Goal: Task Accomplishment & Management: Use online tool/utility

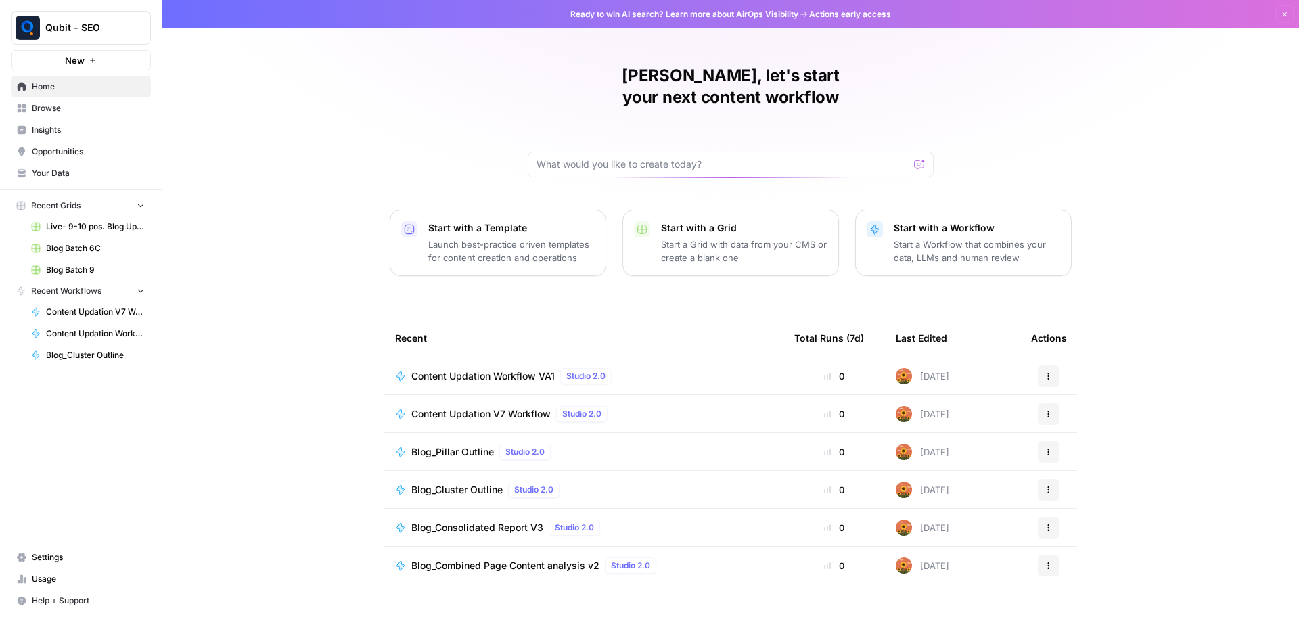
click at [489, 369] on span "Content Updation Workflow VA1" at bounding box center [482, 376] width 143 height 14
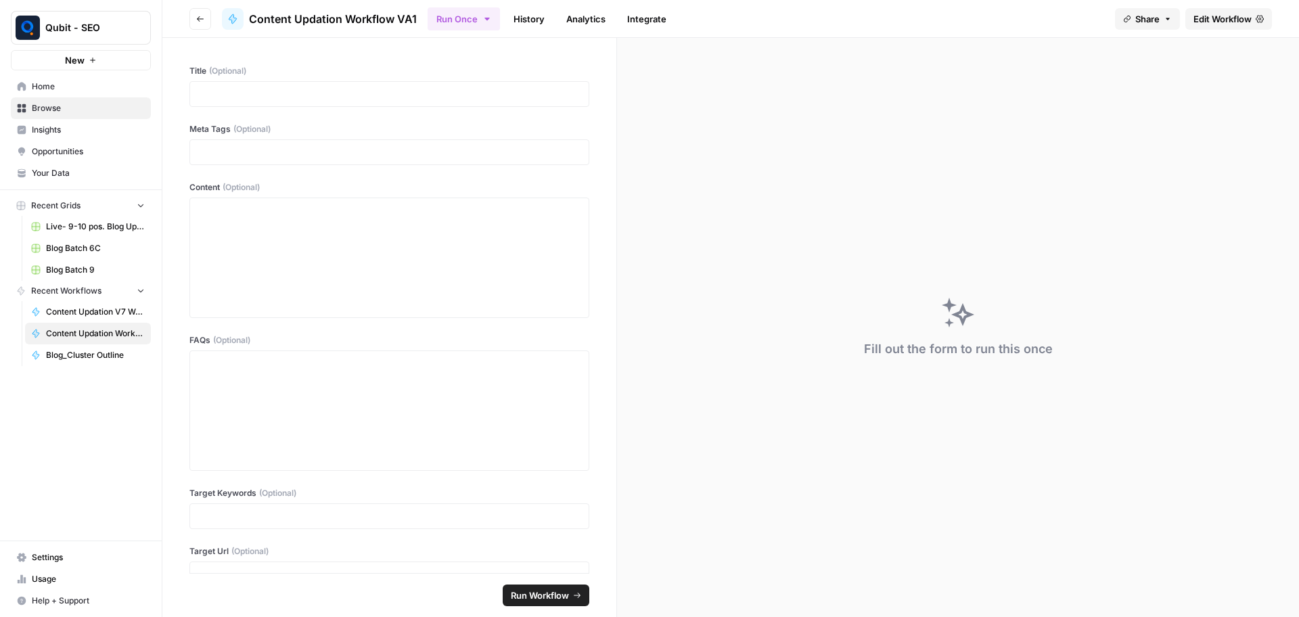
click at [1241, 10] on link "Edit Workflow" at bounding box center [1228, 19] width 87 height 22
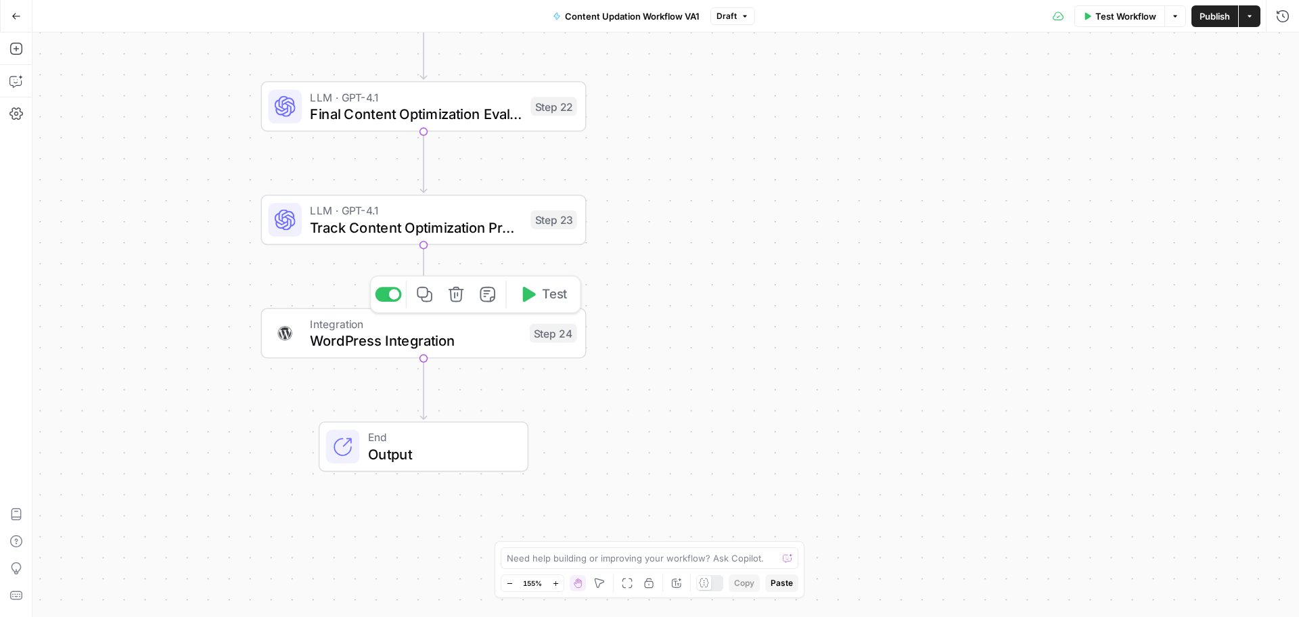
click at [499, 344] on span "WordPress Integration" at bounding box center [415, 340] width 211 height 21
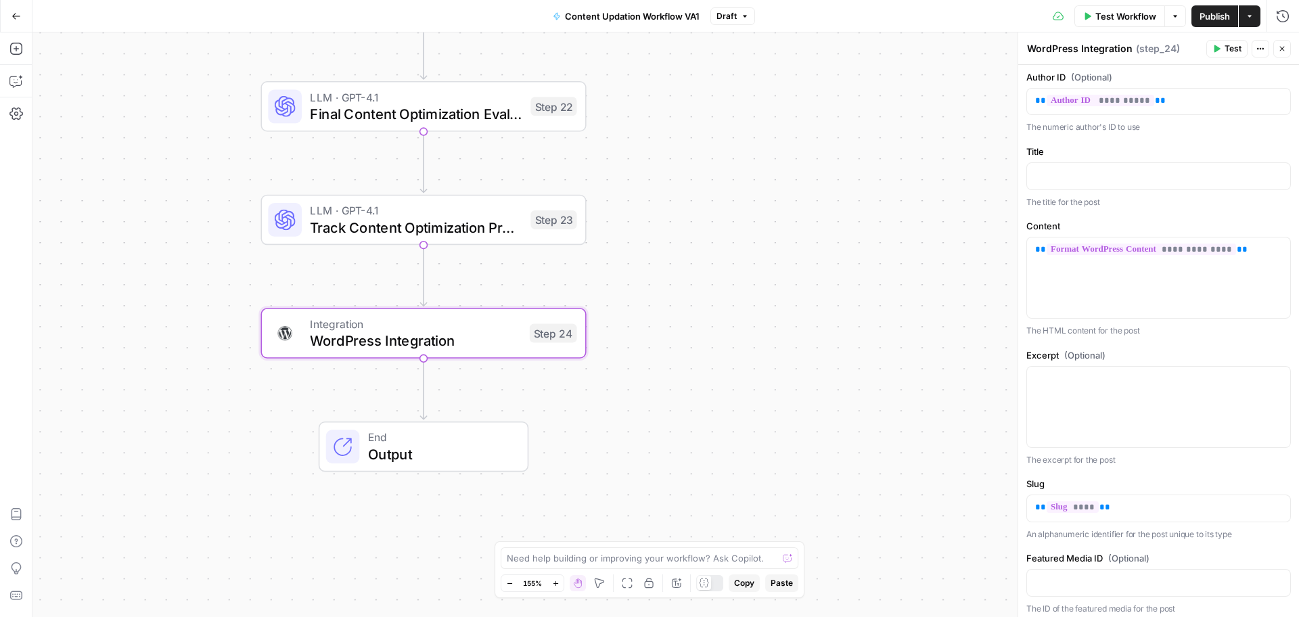
scroll to position [264, 0]
click at [468, 214] on span "LLM · GPT-4.1" at bounding box center [416, 210] width 212 height 17
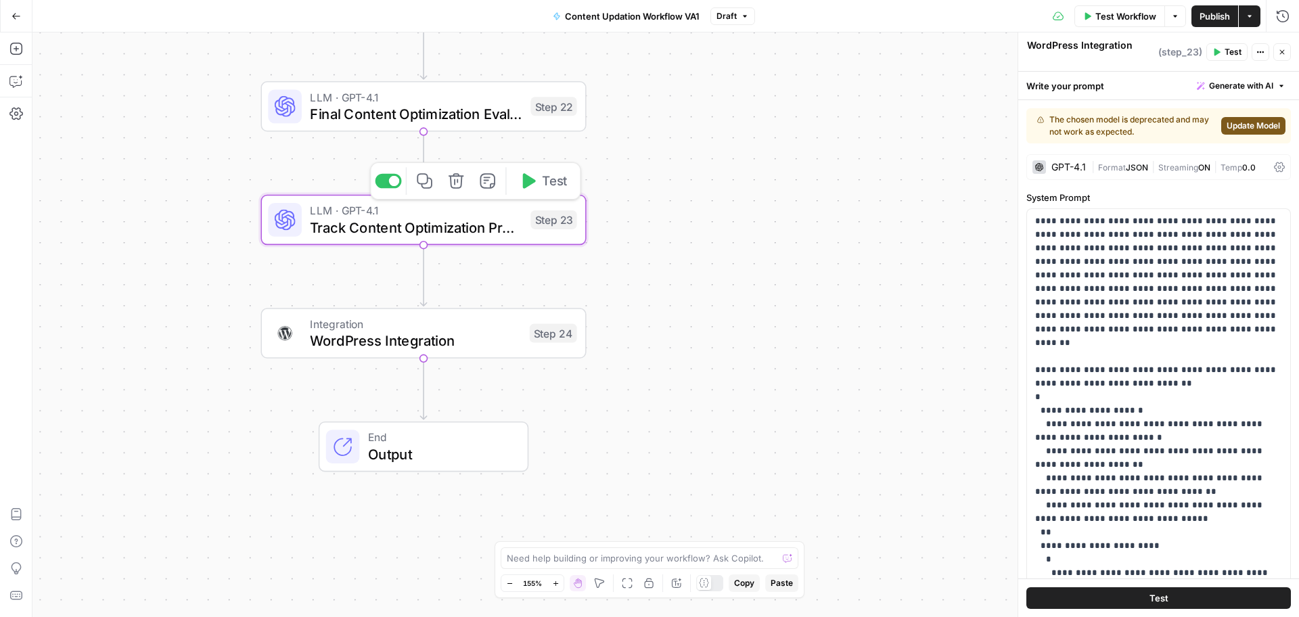
type textarea "Track Content Optimization Progress"
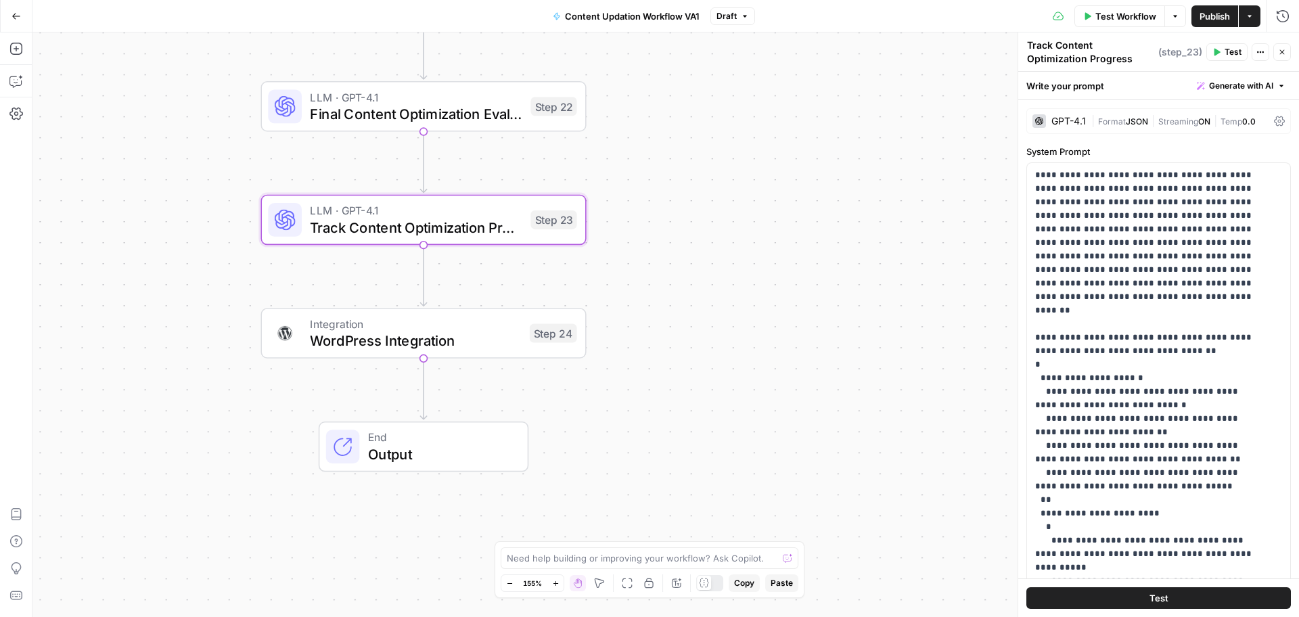
click at [1066, 129] on div "GPT-4.1 | Format JSON | Streaming ON | Temp 0.0" at bounding box center [1158, 121] width 264 height 26
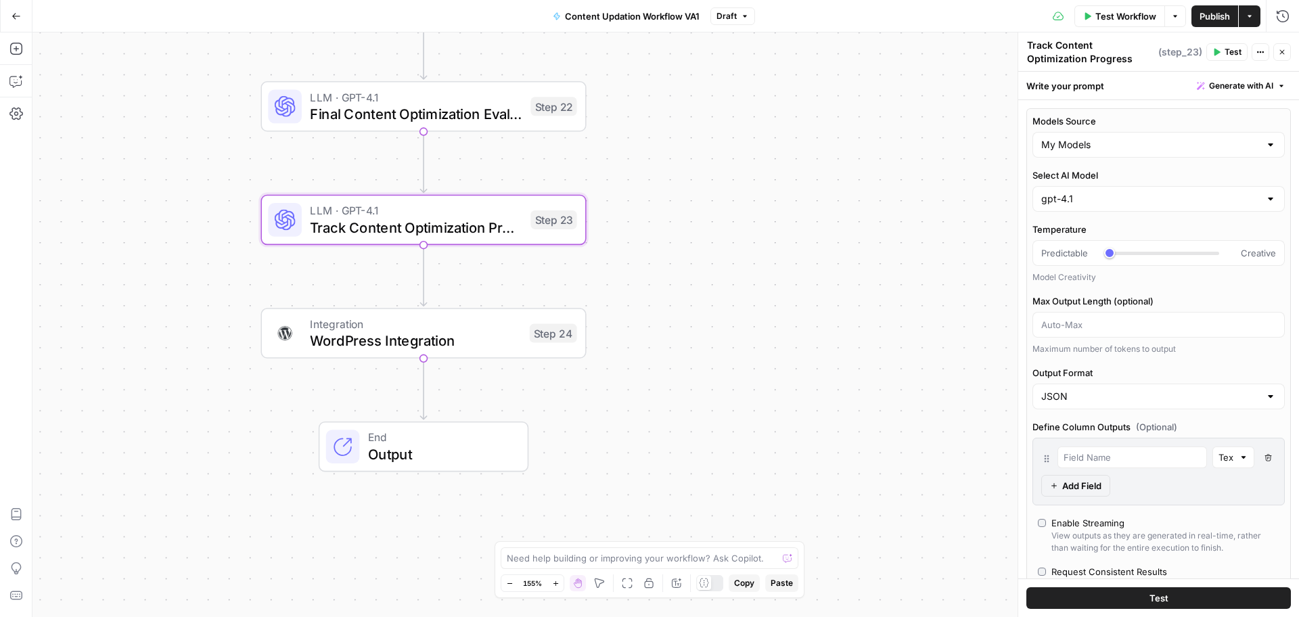
click at [944, 202] on div "Workflow Set Inputs Inputs LLM · GPT-4.1 Initial AI Search Content Optimization…" at bounding box center [665, 324] width 1266 height 584
drag, startPoint x: 659, startPoint y: 281, endPoint x: 651, endPoint y: 227, distance: 54.1
click at [666, 340] on div "Workflow Set Inputs Inputs LLM · GPT-4.1 Initial AI Search Content Optimization…" at bounding box center [665, 324] width 1266 height 584
click at [651, 227] on div "Workflow Set Inputs Inputs LLM · GPT-4.1 Initial AI Search Content Optimization…" at bounding box center [665, 324] width 1266 height 584
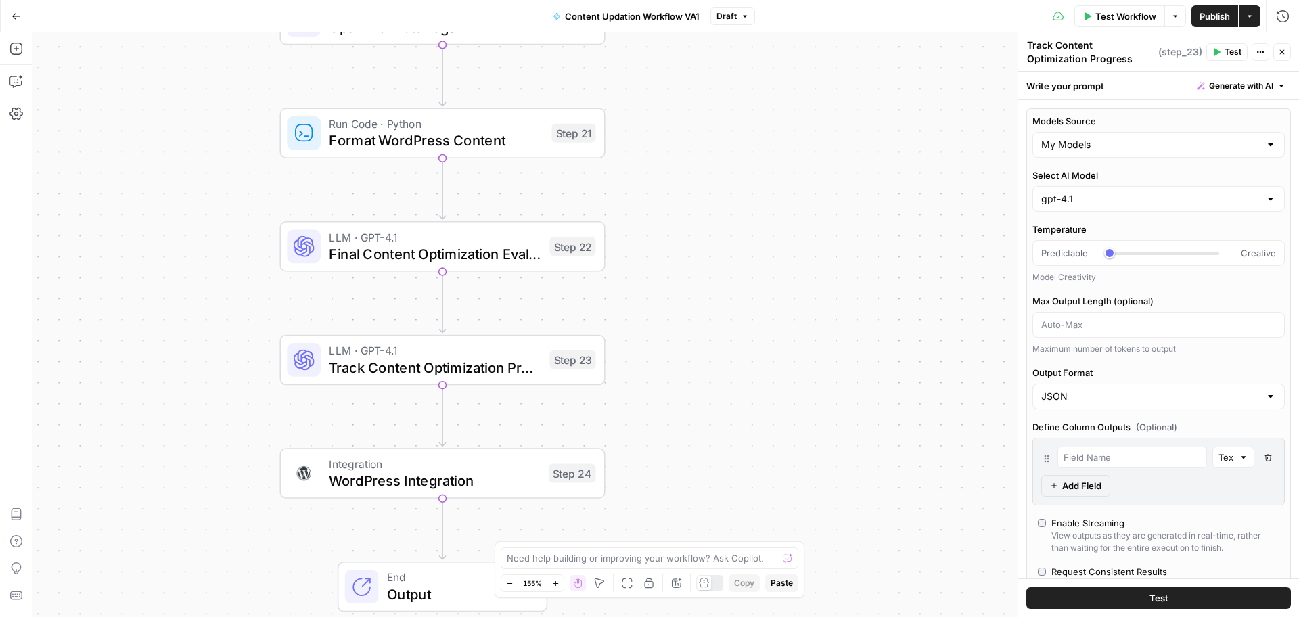
drag, startPoint x: 651, startPoint y: 227, endPoint x: 663, endPoint y: 308, distance: 82.1
click at [663, 308] on div "Workflow Set Inputs Inputs LLM · GPT-4.1 Initial AI Search Content Optimization…" at bounding box center [665, 324] width 1266 height 584
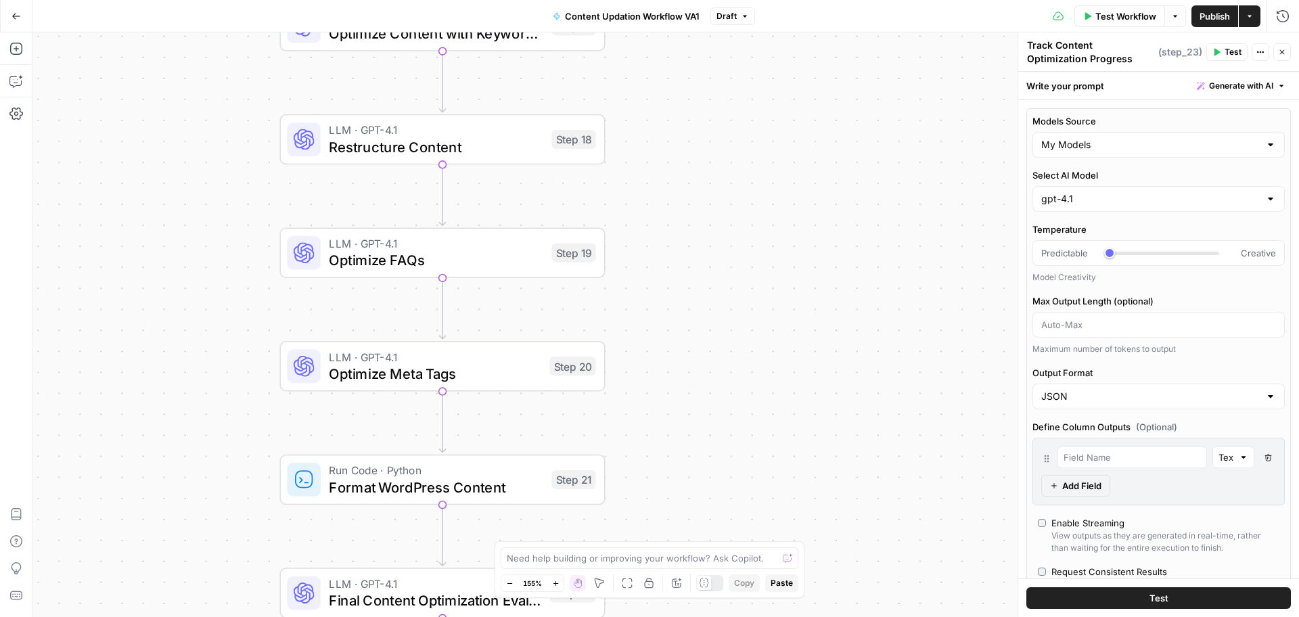
drag, startPoint x: 721, startPoint y: 164, endPoint x: 735, endPoint y: 436, distance: 272.9
click at [735, 436] on div "Workflow Set Inputs Inputs LLM · GPT-4.1 Initial AI Search Content Optimization…" at bounding box center [665, 324] width 1266 height 584
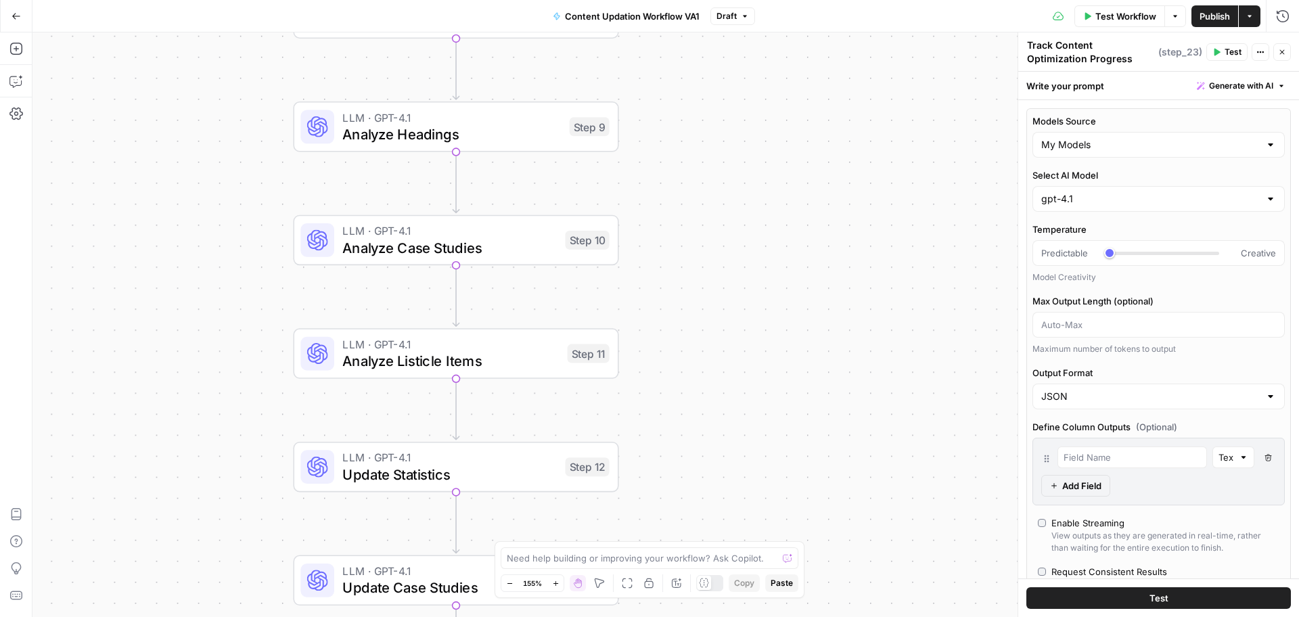
drag, startPoint x: 696, startPoint y: 172, endPoint x: 705, endPoint y: 379, distance: 206.5
click at [705, 379] on div "Workflow Set Inputs Inputs LLM · GPT-4.1 Initial AI Search Content Optimization…" at bounding box center [665, 324] width 1266 height 584
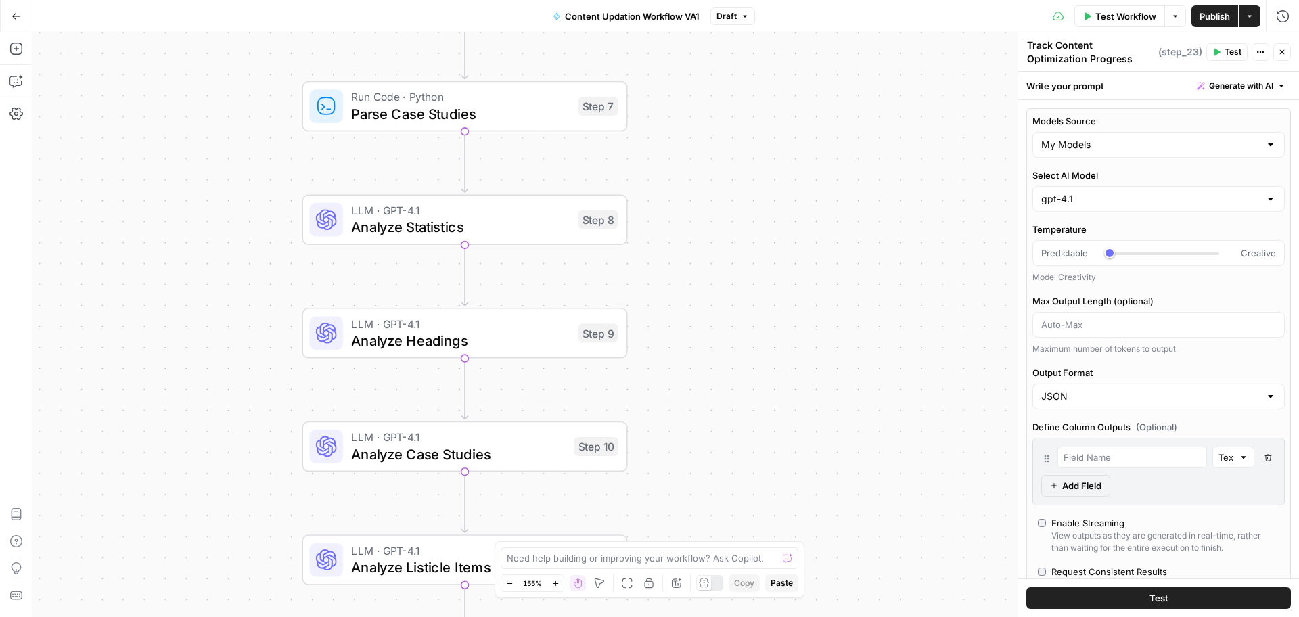
drag, startPoint x: 697, startPoint y: 154, endPoint x: 694, endPoint y: 405, distance: 251.7
click at [694, 405] on div "Workflow Set Inputs Inputs LLM · GPT-4.1 Initial AI Search Content Optimization…" at bounding box center [665, 324] width 1266 height 584
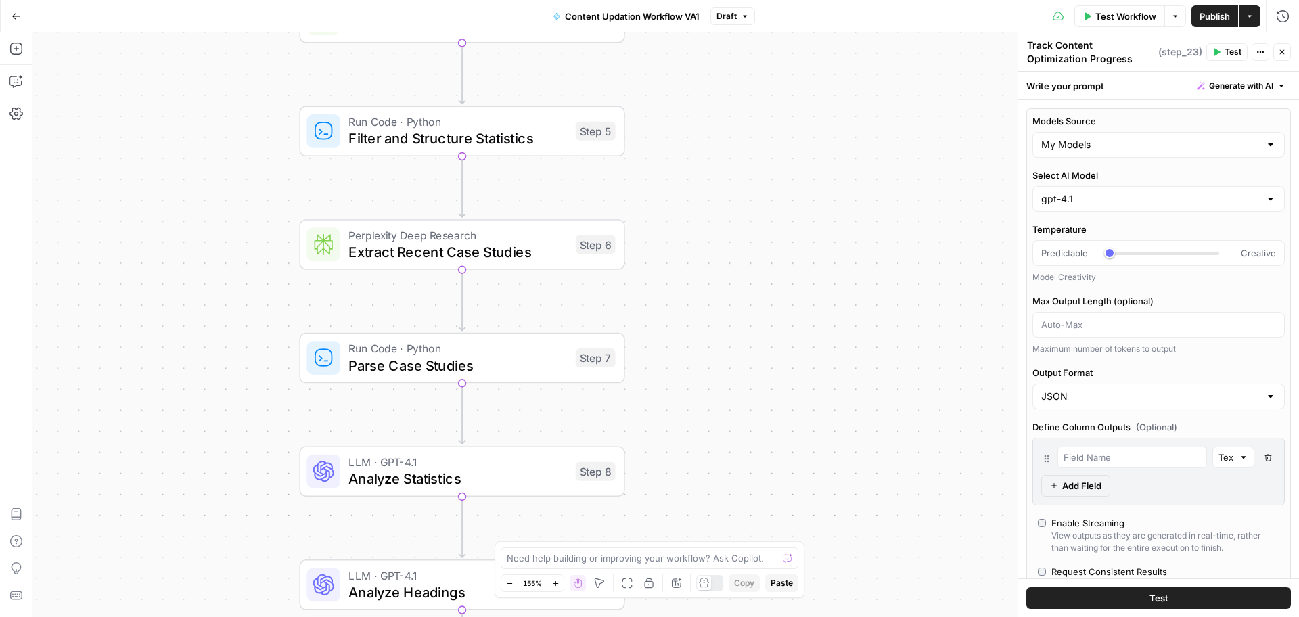
drag, startPoint x: 667, startPoint y: 183, endPoint x: 667, endPoint y: 398, distance: 215.1
click at [667, 398] on div "Workflow Set Inputs Inputs LLM · GPT-4.1 Initial AI Search Content Optimization…" at bounding box center [665, 324] width 1266 height 584
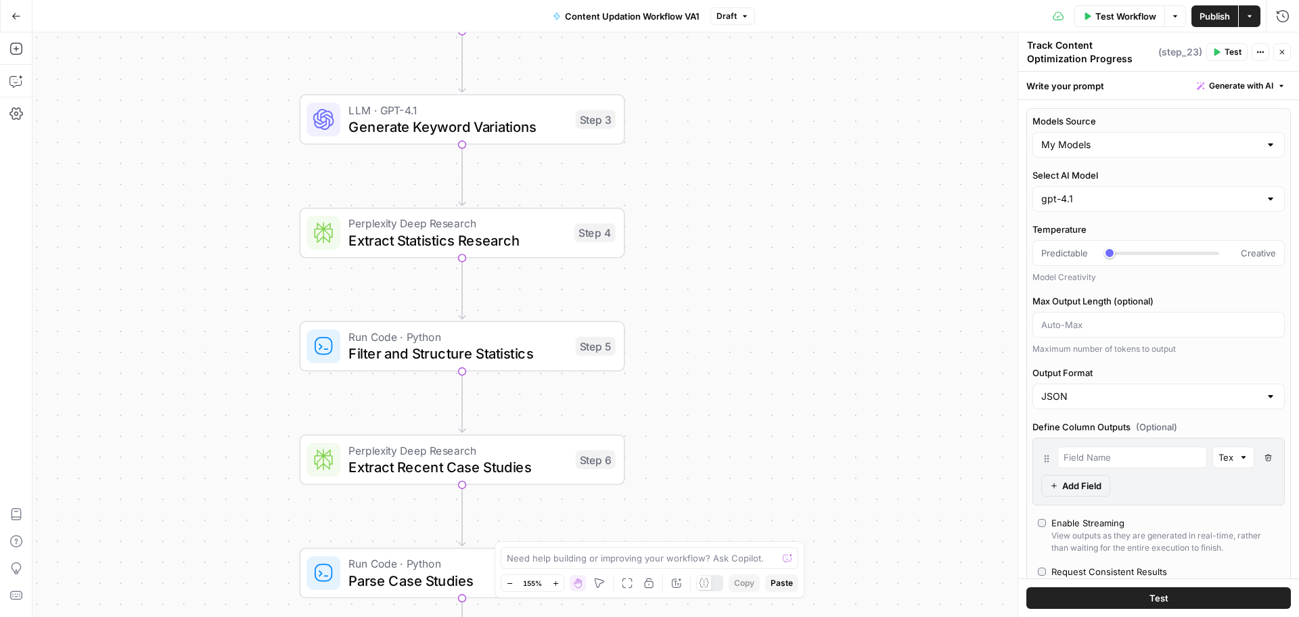
drag, startPoint x: 668, startPoint y: 147, endPoint x: 668, endPoint y: 322, distance: 175.2
click at [668, 322] on div "Workflow Set Inputs Inputs LLM · GPT-4.1 Initial AI Search Content Optimization…" at bounding box center [665, 324] width 1266 height 584
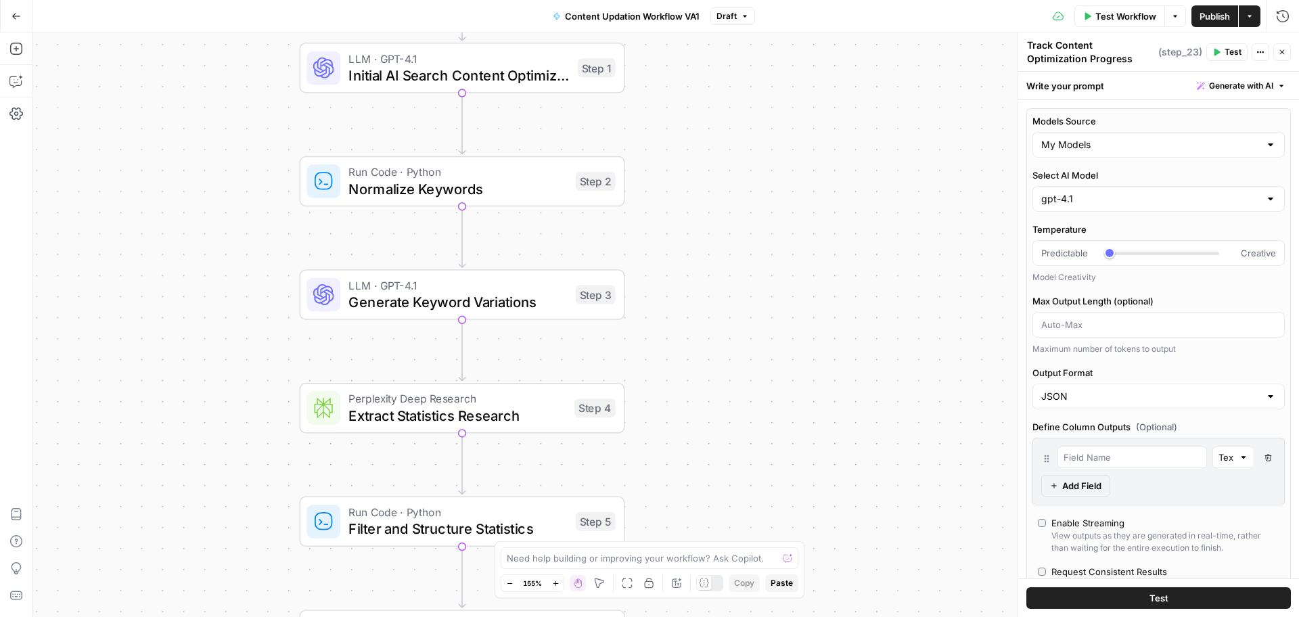
drag, startPoint x: 651, startPoint y: 168, endPoint x: 660, endPoint y: 398, distance: 229.5
click at [660, 398] on div "Workflow Set Inputs Inputs LLM · GPT-4.1 Initial AI Search Content Optimization…" at bounding box center [665, 324] width 1266 height 584
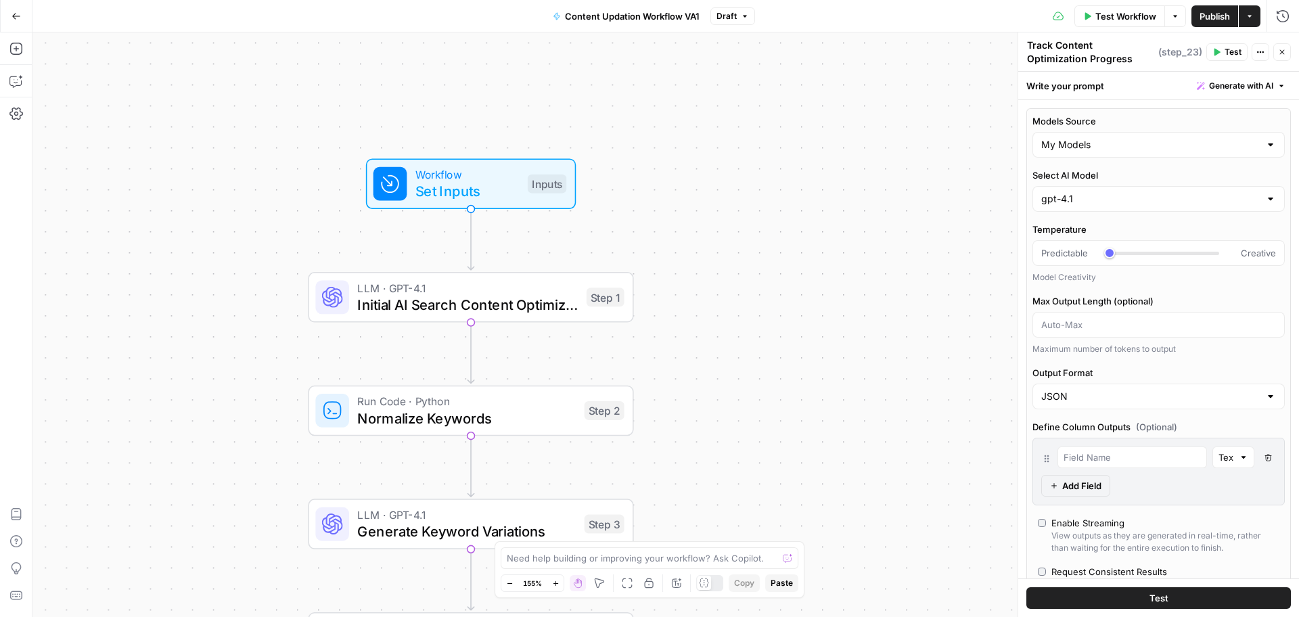
click at [503, 319] on div "LLM · GPT-4.1 Initial AI Search Content Optimization Evaluation Step 1" at bounding box center [470, 297] width 325 height 50
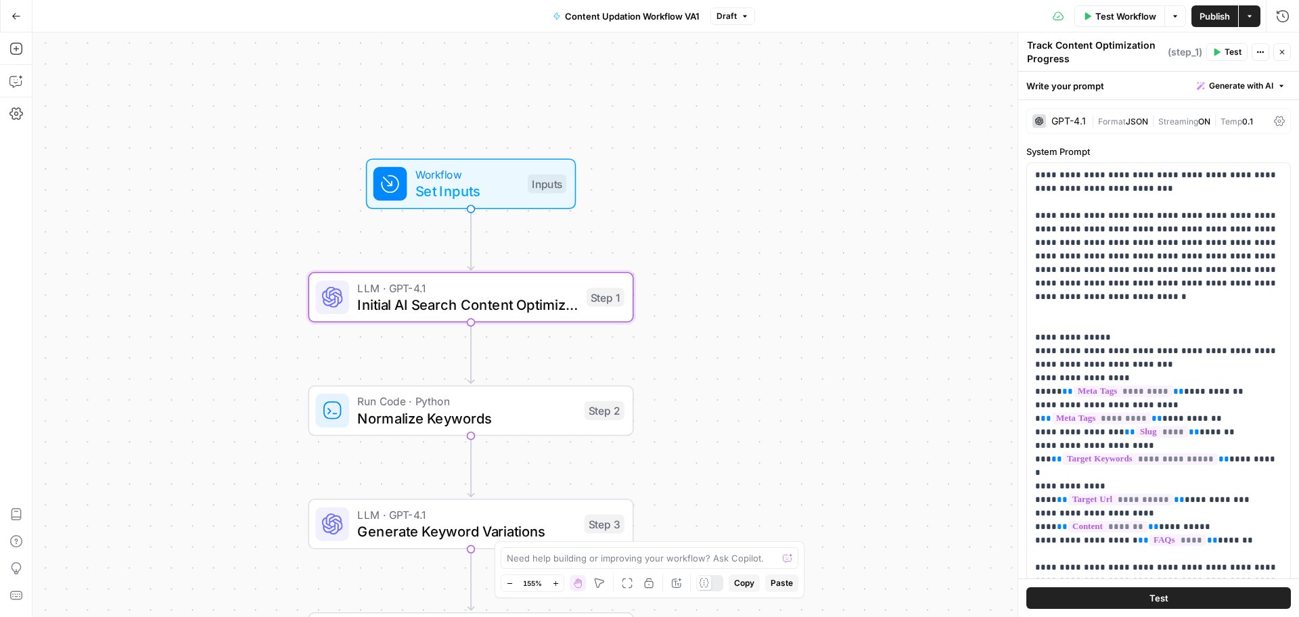
type textarea "Initial AI Search Content Optimization Evaluation"
click at [1059, 116] on div "GPT-4.1" at bounding box center [1068, 120] width 34 height 9
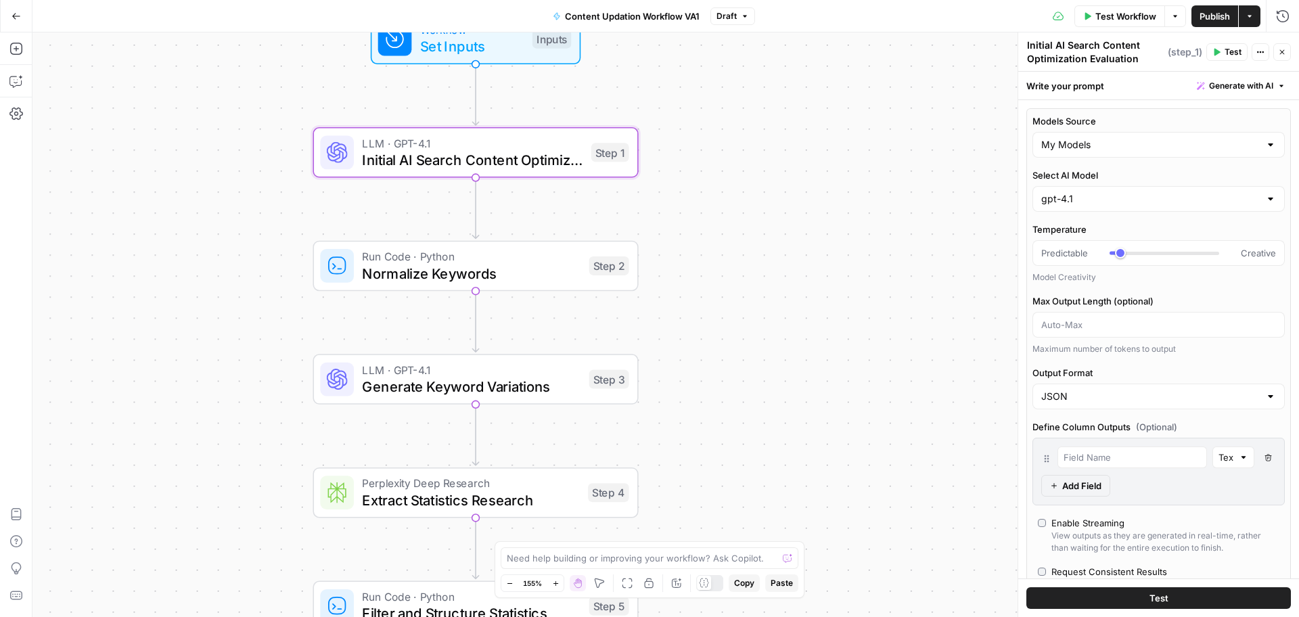
drag, startPoint x: 705, startPoint y: 237, endPoint x: 712, endPoint y: 164, distance: 74.0
click at [712, 164] on div "Workflow Set Inputs Inputs LLM · GPT-4.1 Initial AI Search Content Optimization…" at bounding box center [665, 324] width 1266 height 584
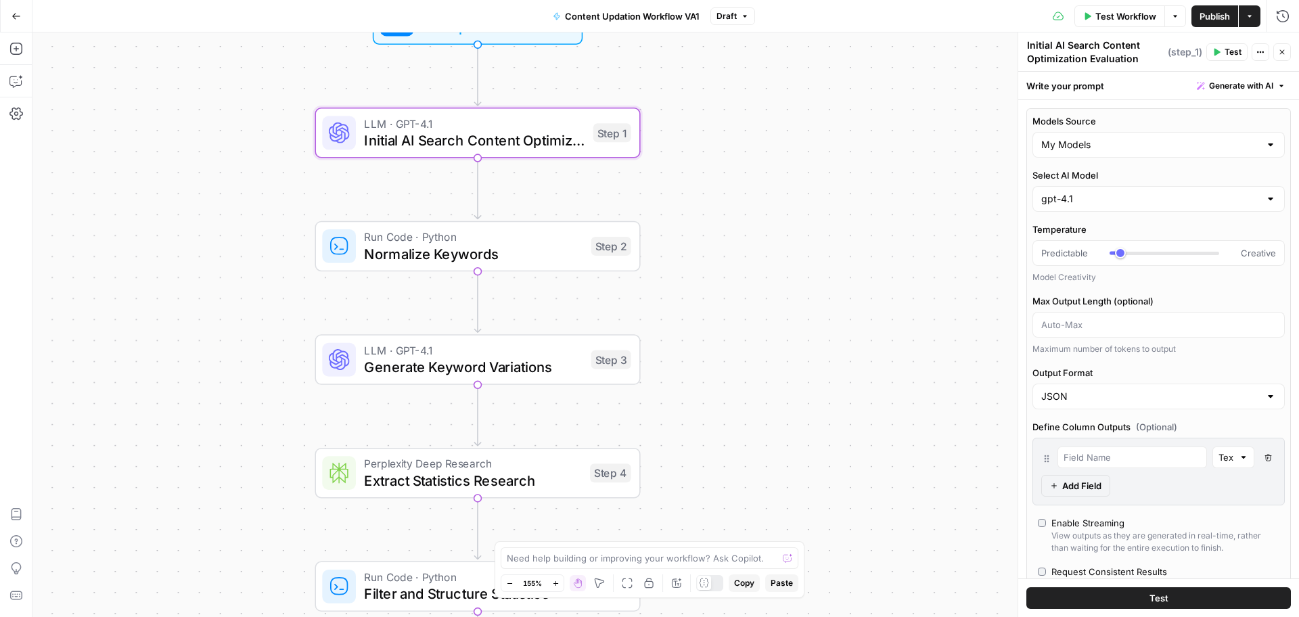
click at [574, 379] on div "LLM · GPT-4.1 Generate Keyword Variations Step 3" at bounding box center [477, 359] width 325 height 50
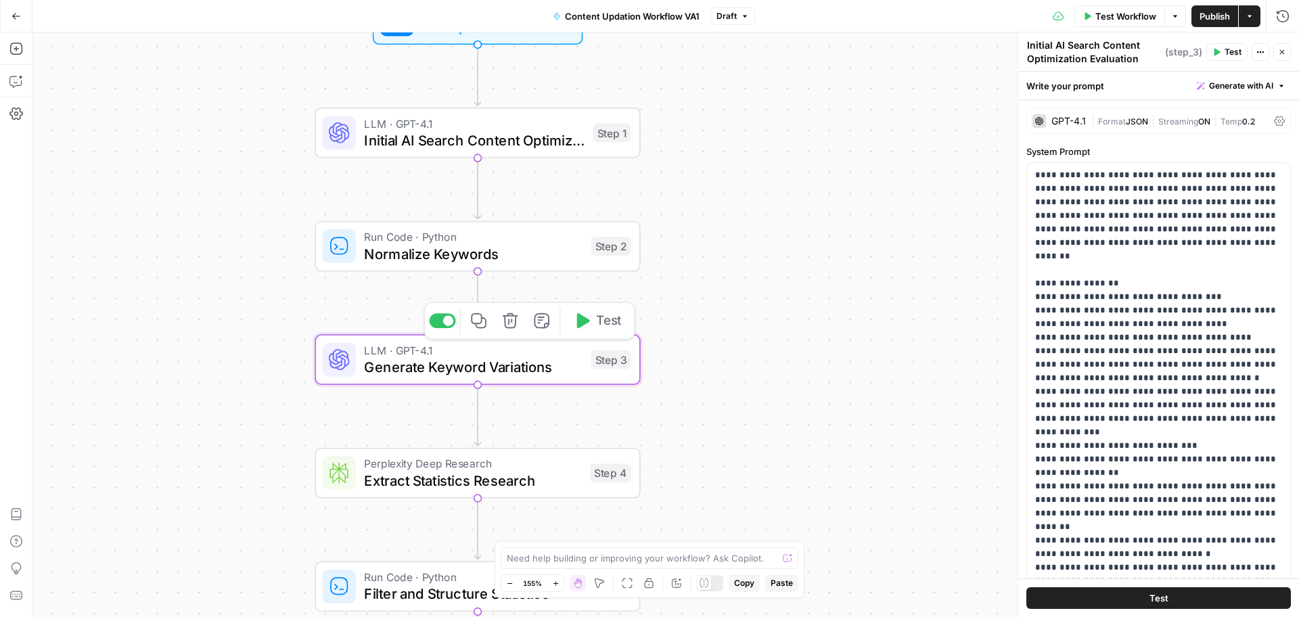
type textarea "Generate Keyword Variations"
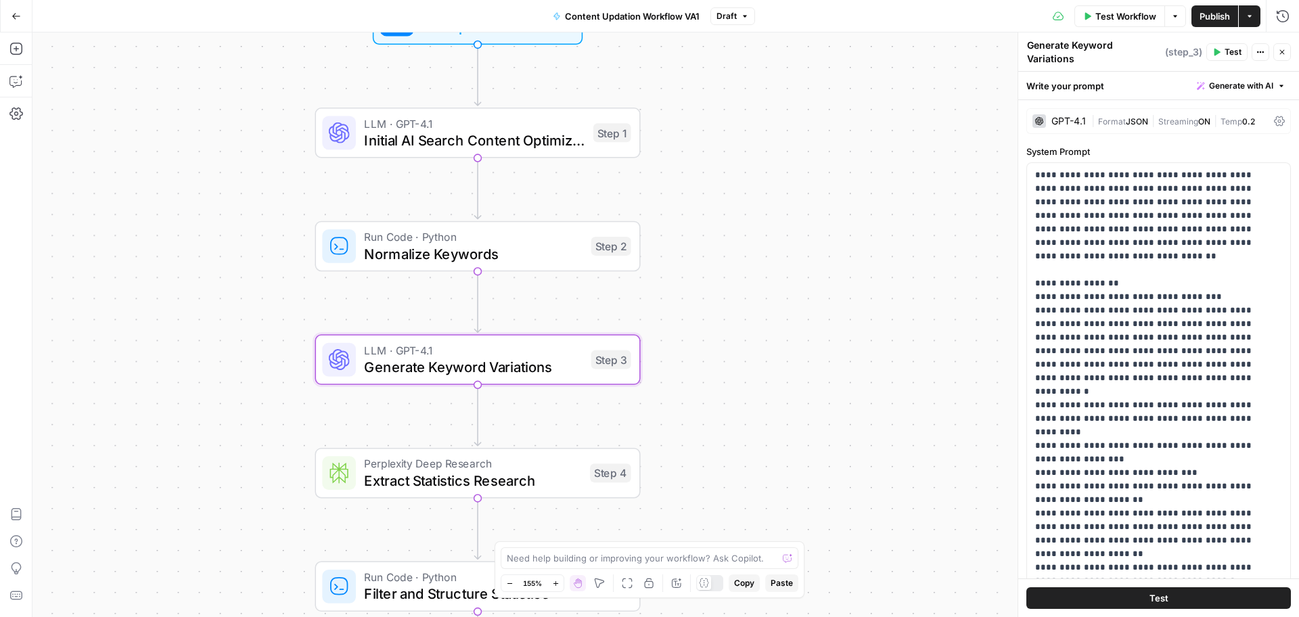
click at [1074, 120] on div "GPT-4.1" at bounding box center [1058, 121] width 53 height 14
